Goal: Complete application form: Complete application form

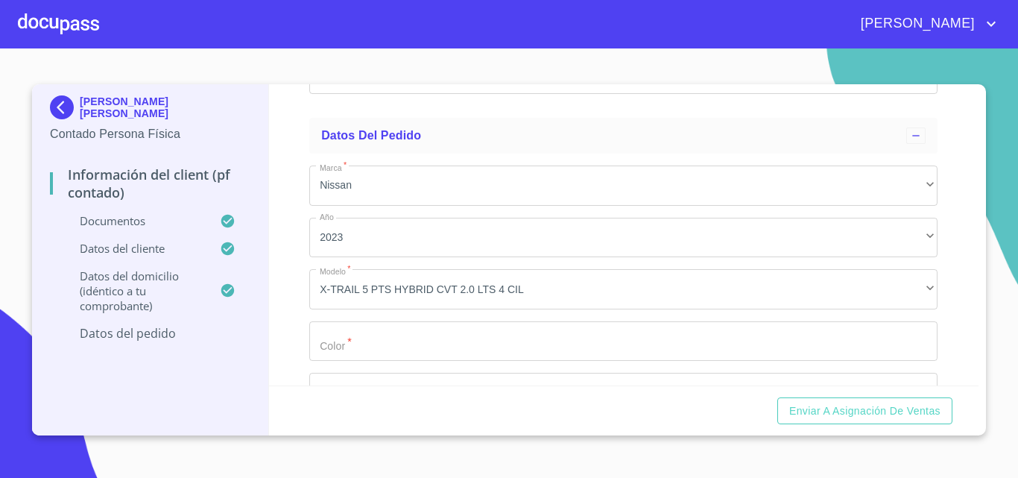
scroll to position [2832, 0]
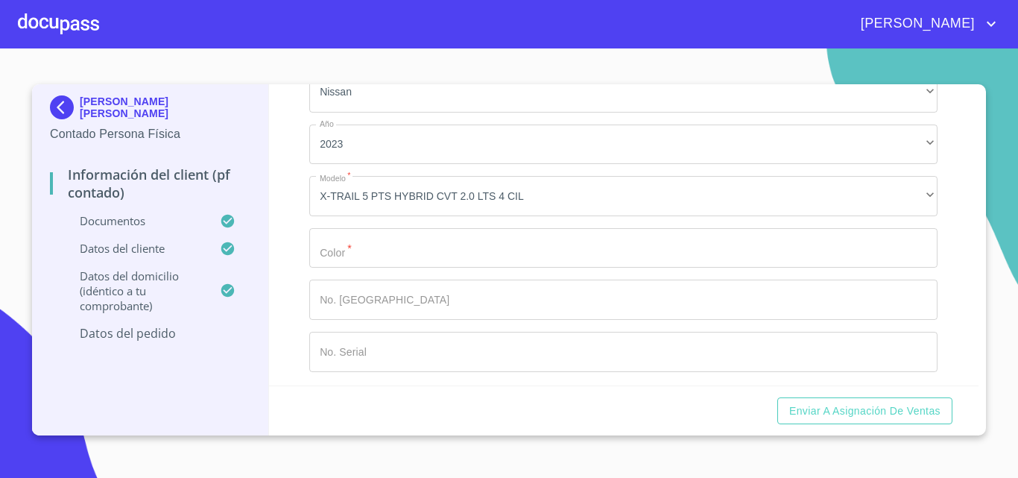
click at [434, 243] on input "Documento de identificación.   *" at bounding box center [623, 244] width 628 height 40
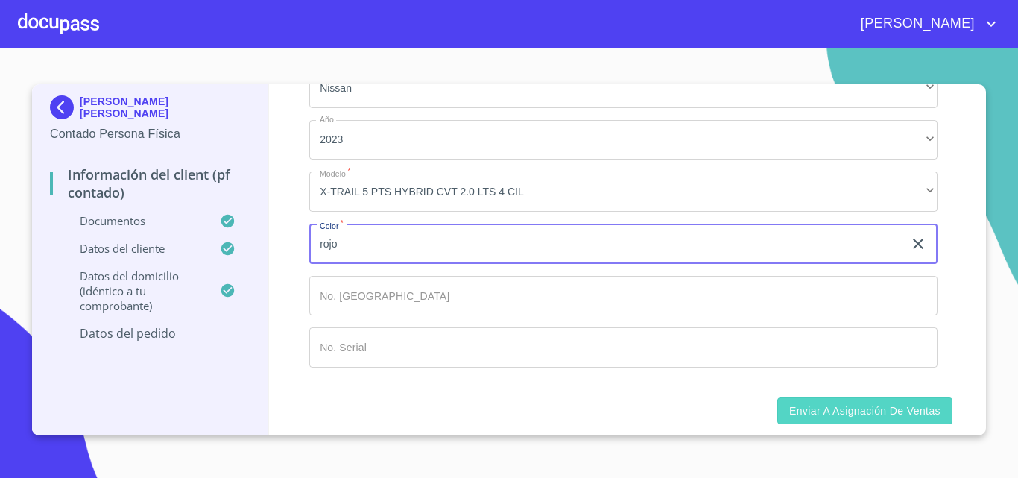
type input "rojo"
click at [879, 417] on span "Enviar a Asignación de Ventas" at bounding box center [864, 411] width 151 height 19
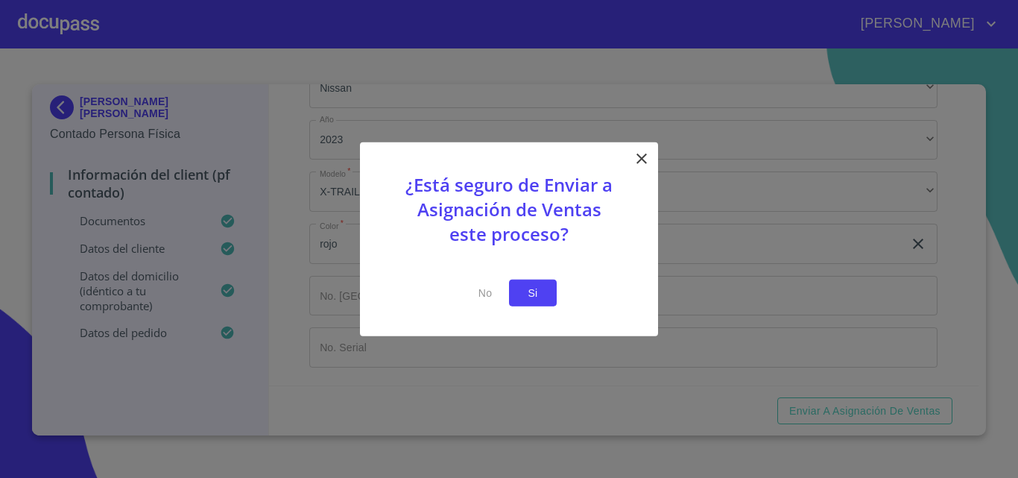
click at [536, 291] on span "Si" at bounding box center [533, 292] width 24 height 19
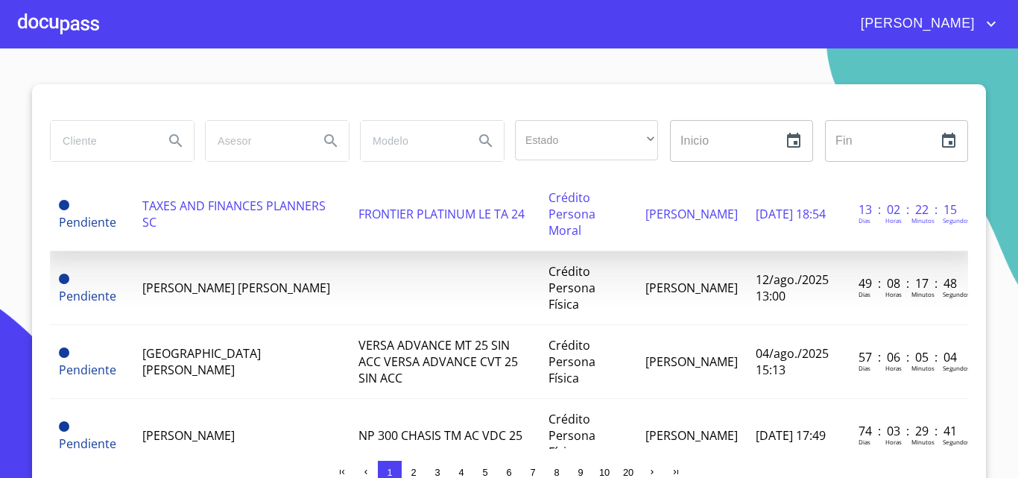
scroll to position [75, 0]
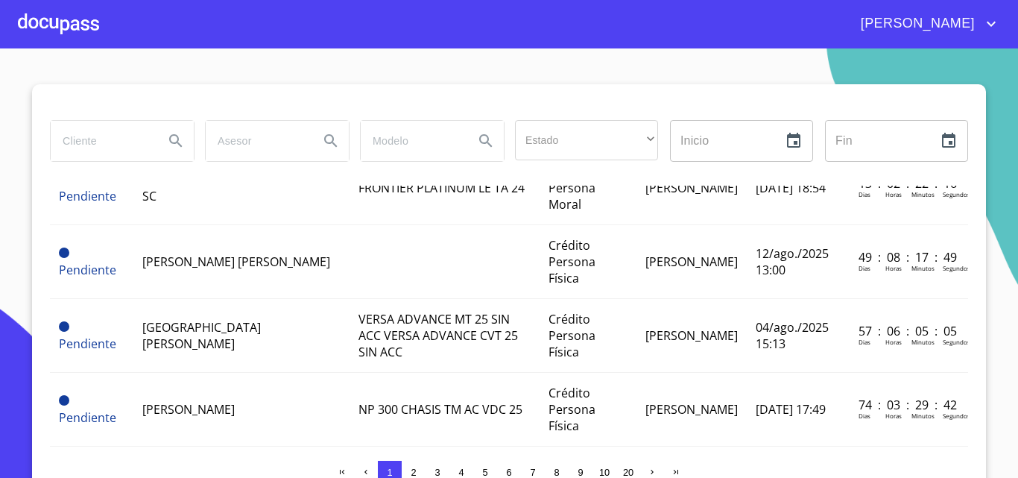
click at [42, 37] on div at bounding box center [58, 24] width 81 height 48
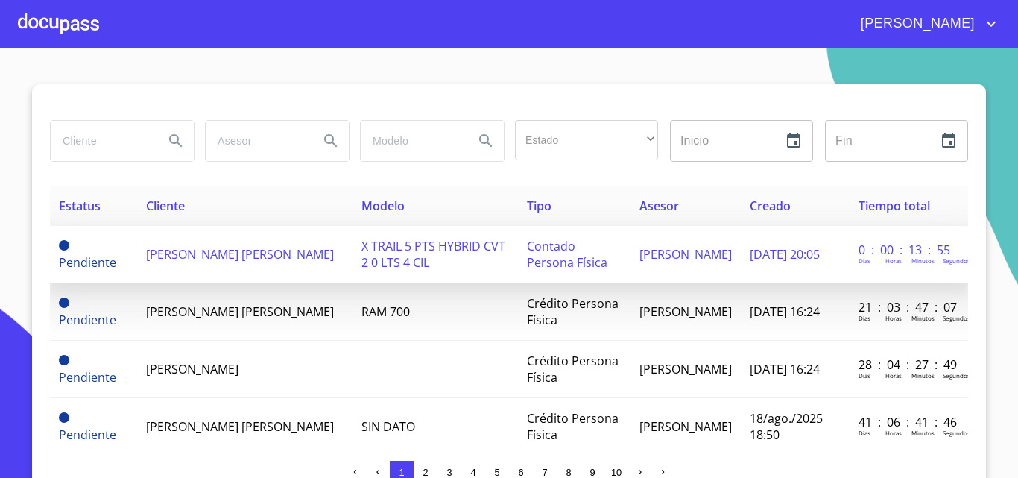
click at [193, 271] on td "[PERSON_NAME] [PERSON_NAME]" at bounding box center [244, 254] width 215 height 57
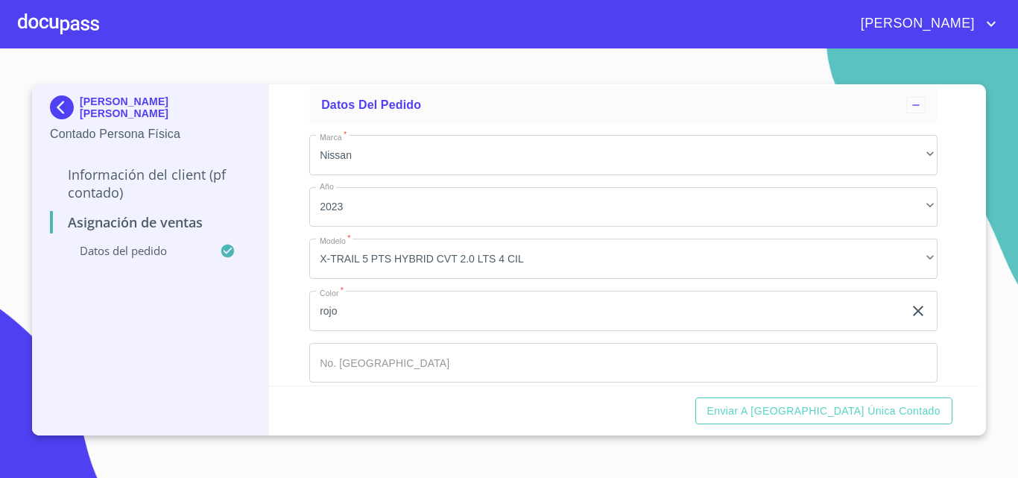
scroll to position [142, 0]
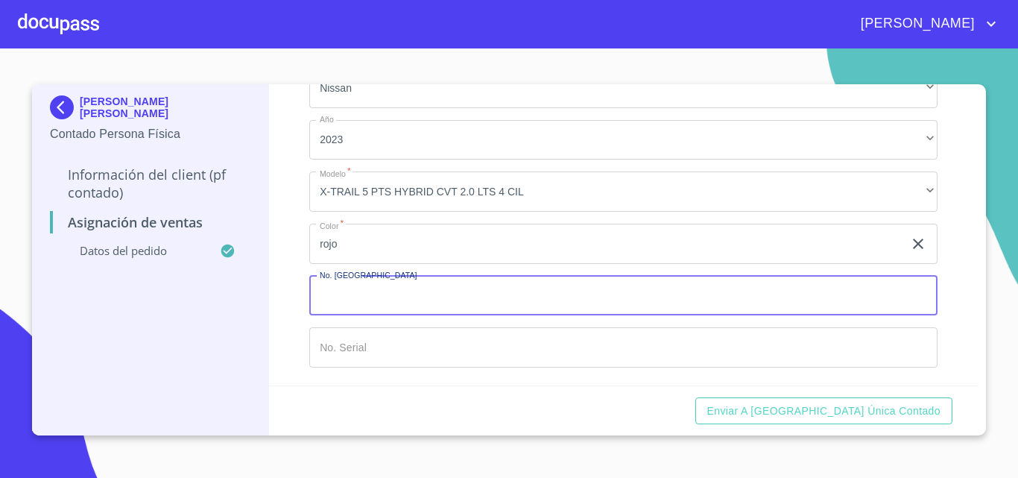
click at [359, 309] on input "Marca   *" at bounding box center [623, 296] width 628 height 40
type input "149010"
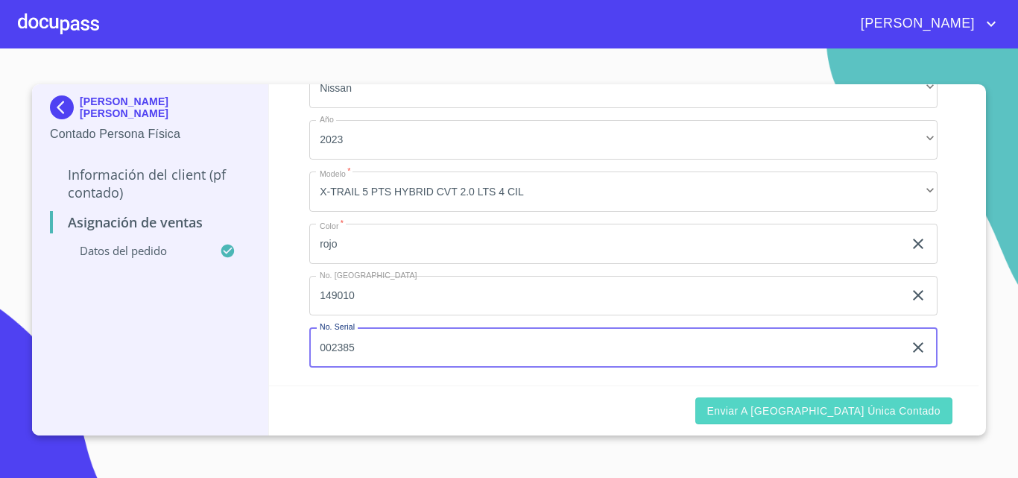
type input "002385"
click at [821, 407] on span "Enviar a [GEOGRAPHIC_DATA] única contado" at bounding box center [824, 411] width 234 height 19
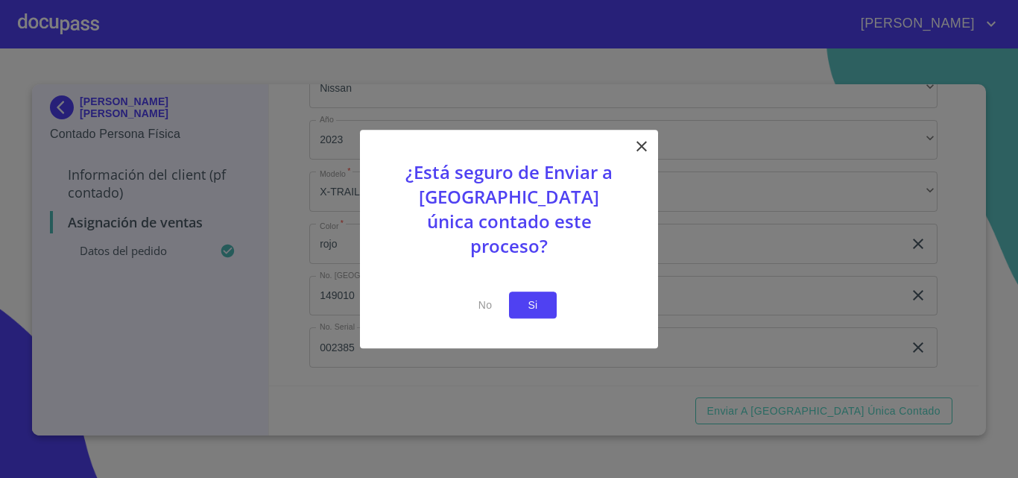
click at [542, 296] on span "Si" at bounding box center [533, 305] width 24 height 19
